Goal: Task Accomplishment & Management: Manage account settings

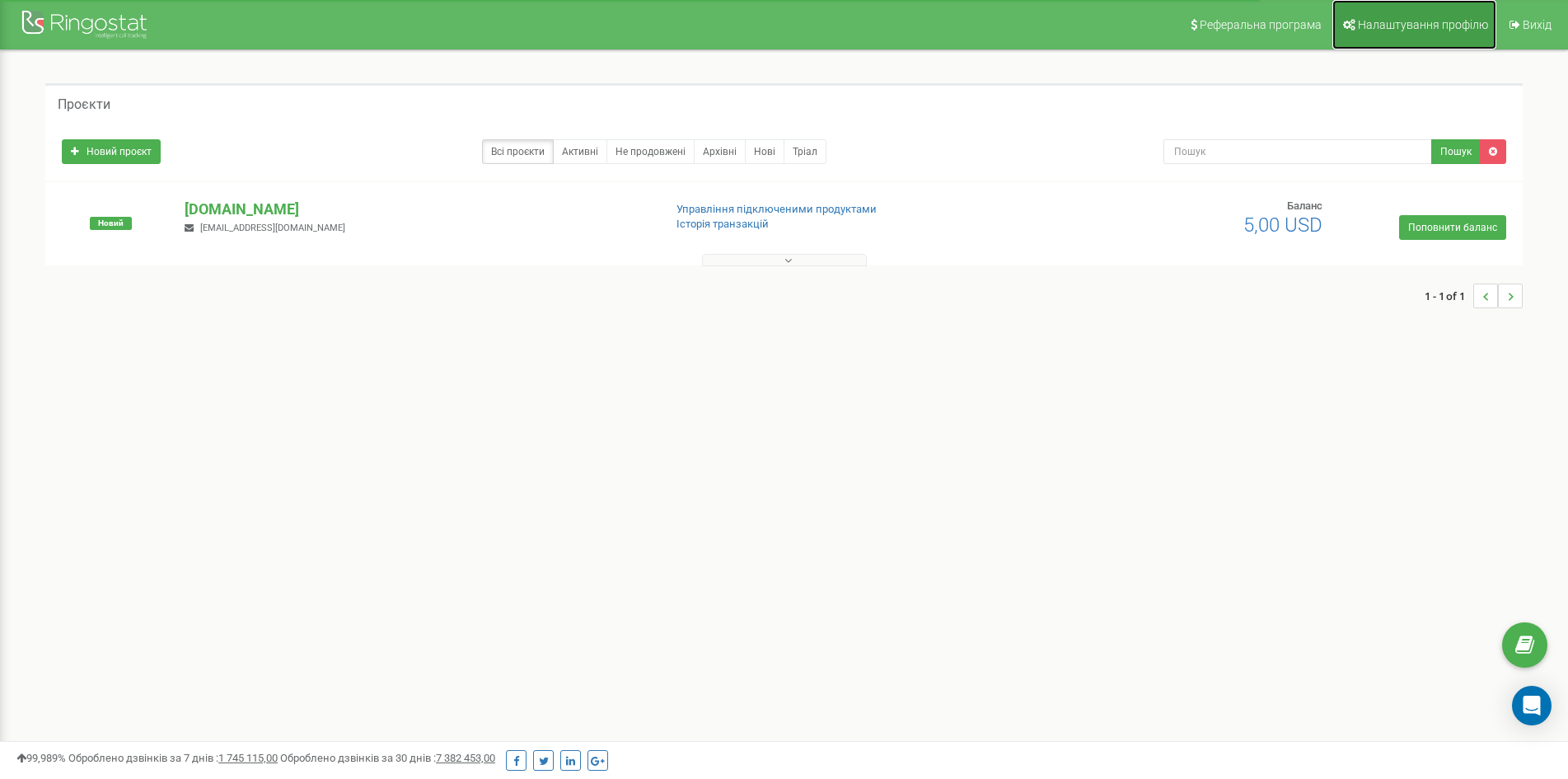
click at [1422, 23] on span "Налаштування профілю" at bounding box center [1422, 24] width 131 height 13
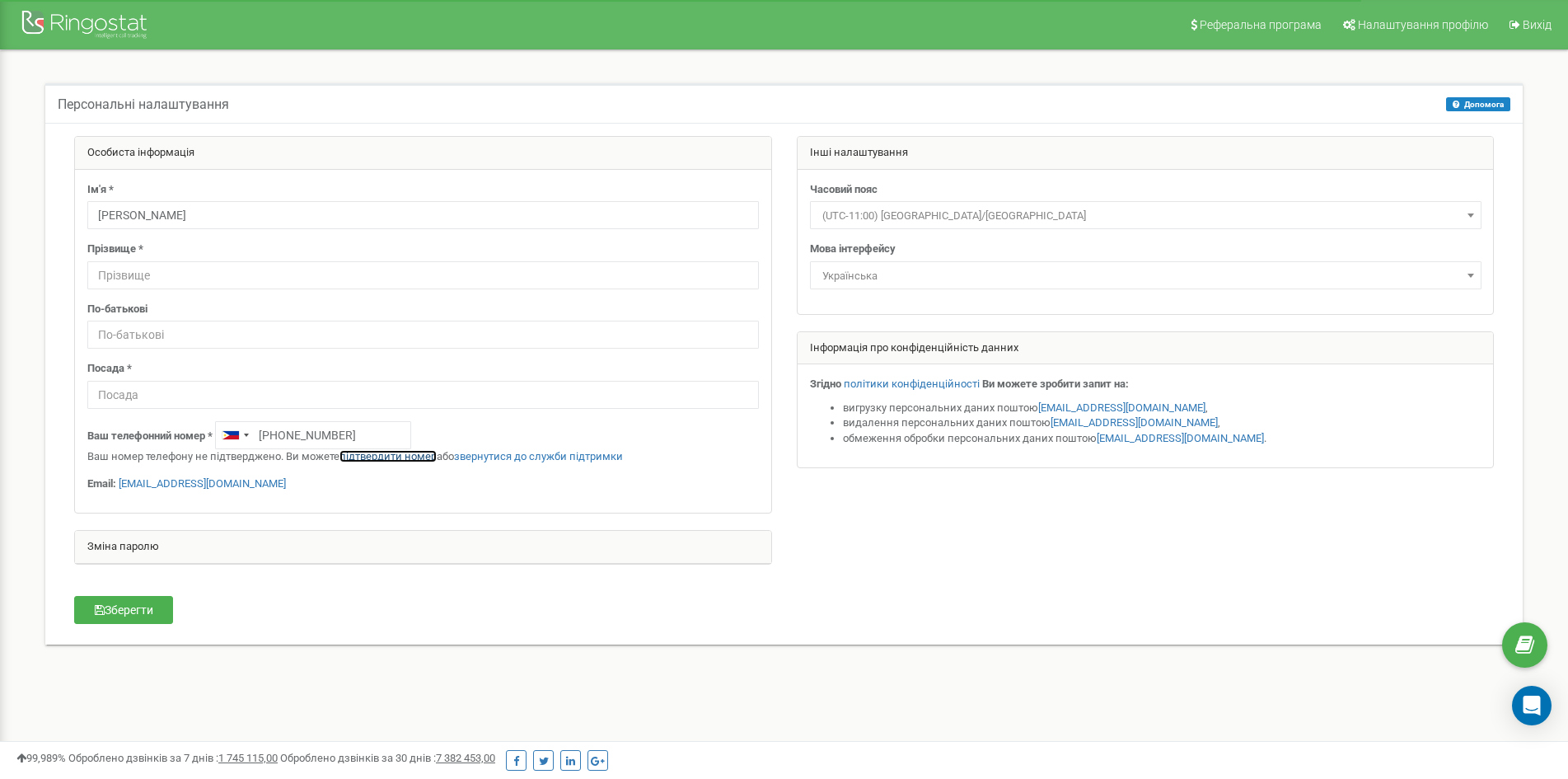
click at [382, 455] on link "підтвердити номер" at bounding box center [387, 456] width 97 height 12
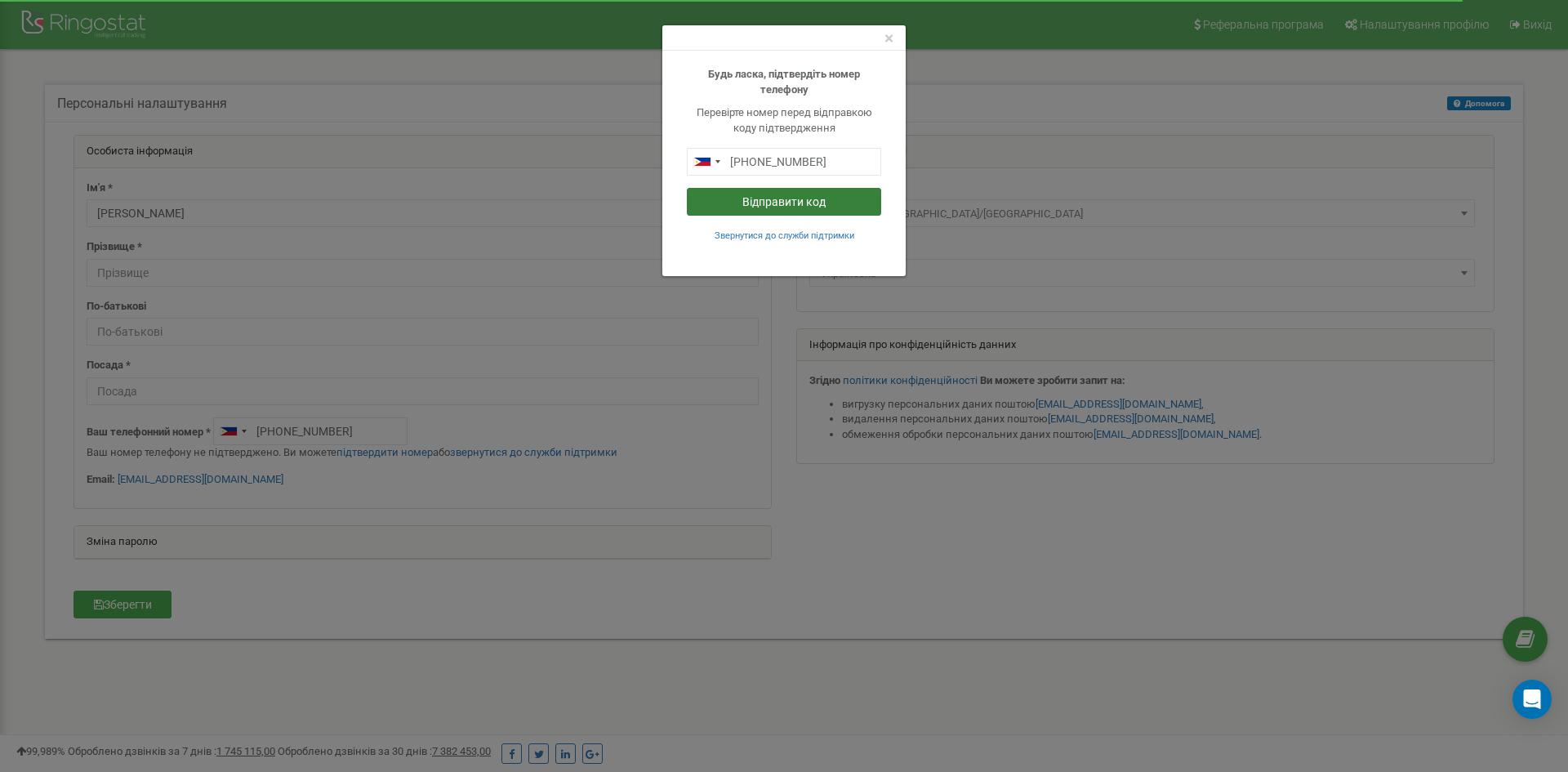
click at [796, 200] on button "Відправити код" at bounding box center [784, 202] width 195 height 28
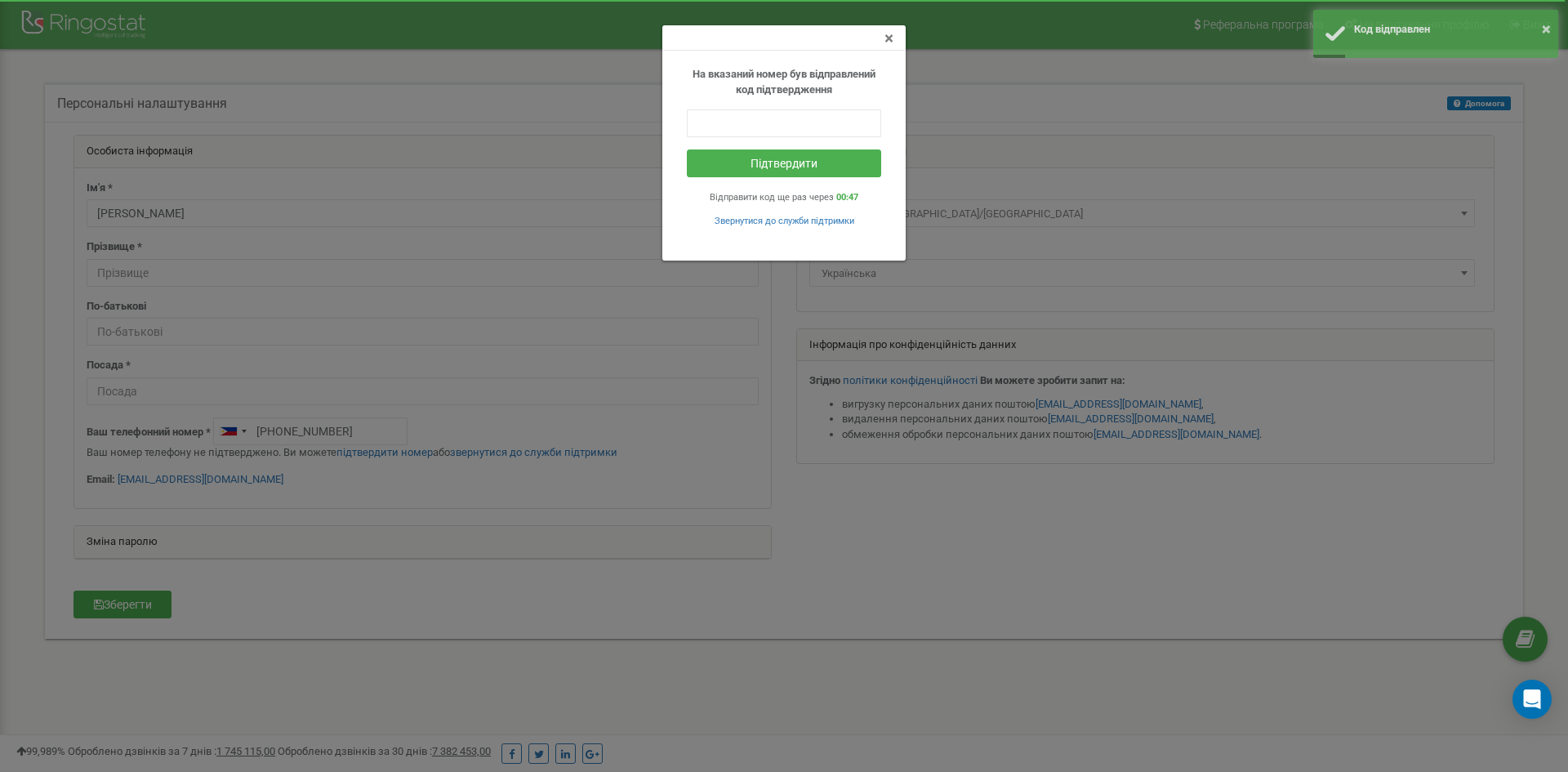
click at [888, 40] on span "×" at bounding box center [889, 39] width 9 height 20
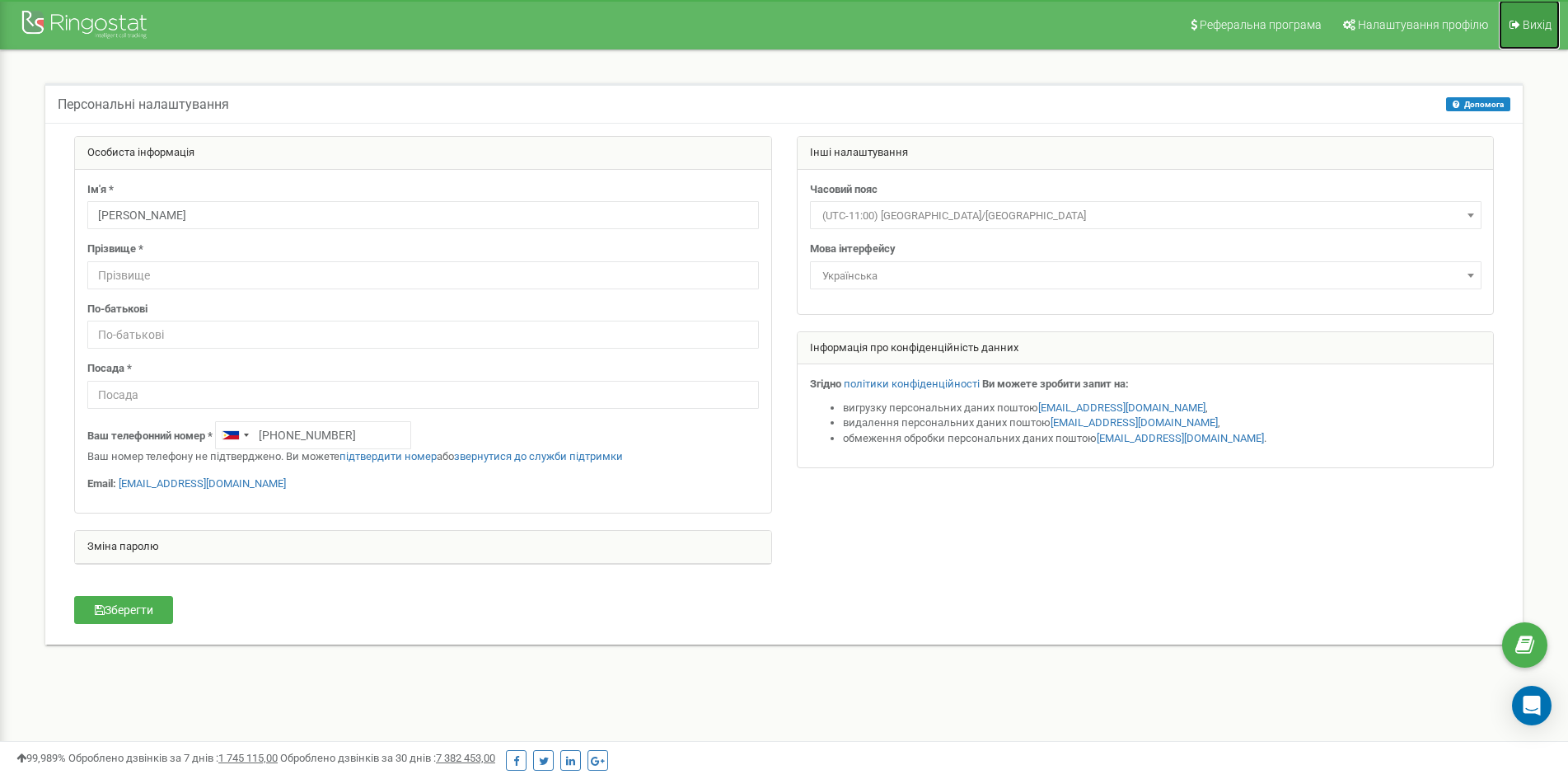
click at [1526, 25] on span "Вихід" at bounding box center [1537, 24] width 29 height 13
